Goal: Task Accomplishment & Management: Manage account settings

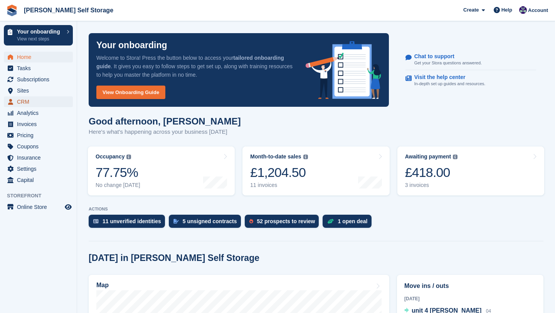
click at [20, 98] on span "CRM" at bounding box center [40, 101] width 46 height 11
click at [22, 103] on span "CRM" at bounding box center [40, 101] width 46 height 11
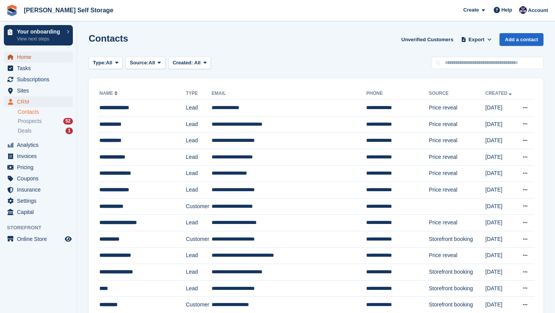
click at [32, 58] on span "Home" at bounding box center [40, 57] width 46 height 11
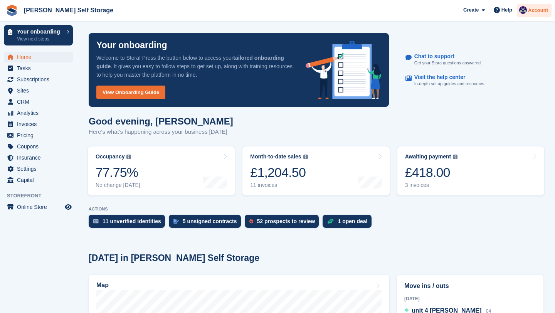
click at [534, 8] on span "Account" at bounding box center [538, 11] width 20 height 8
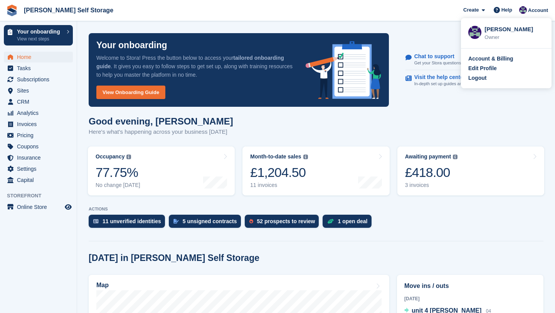
click at [480, 83] on div "Account & Billing Edit Profile Logout" at bounding box center [506, 69] width 91 height 40
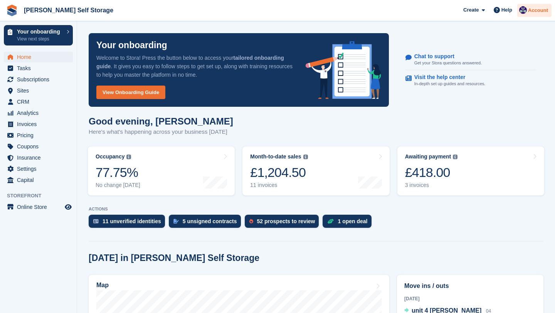
click at [528, 8] on span "Account" at bounding box center [538, 11] width 20 height 8
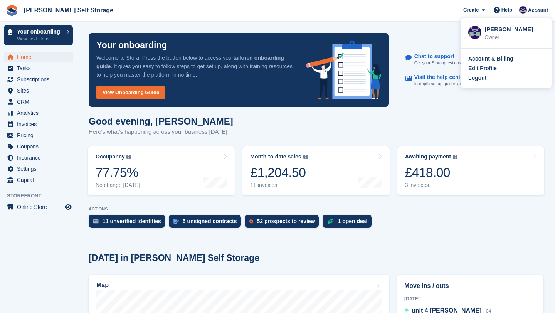
click at [467, 82] on div "Account & Billing Edit Profile Logout" at bounding box center [506, 69] width 91 height 40
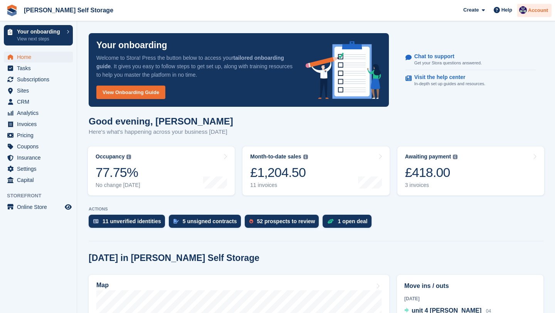
click at [540, 5] on div "Account" at bounding box center [534, 10] width 34 height 13
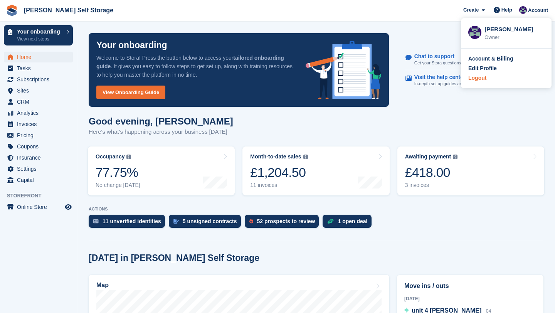
click at [483, 78] on div "Logout" at bounding box center [478, 78] width 18 height 8
